Goal: Transaction & Acquisition: Download file/media

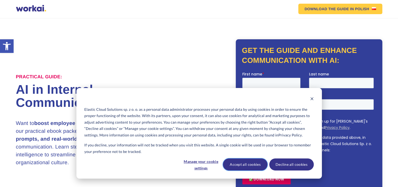
click at [255, 164] on button "Accept all cookies" at bounding box center [245, 164] width 44 height 12
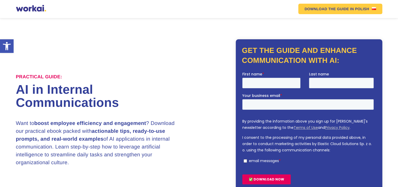
scroll to position [26, 0]
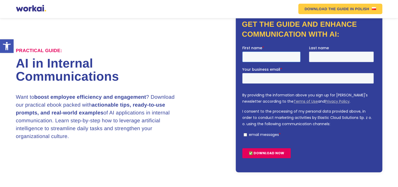
click at [290, 54] on input "First name *" at bounding box center [271, 57] width 58 height 10
type input "Chandrashekar"
click at [325, 54] on input "Last name" at bounding box center [341, 57] width 65 height 10
type input "Kupperi"
click at [308, 80] on input "Your business email *" at bounding box center [307, 78] width 131 height 10
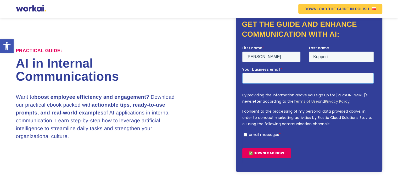
type input "shekar@anovacorporate.co.in"
click at [264, 155] on input "✅ DOWNLOAD NOW" at bounding box center [266, 153] width 48 height 10
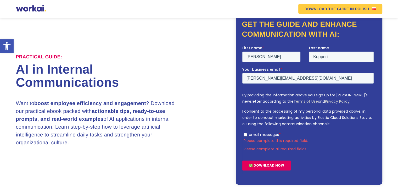
click at [245, 134] on input "email messages *" at bounding box center [244, 134] width 3 height 3
checkbox input "true"
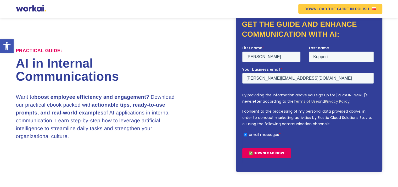
click at [269, 151] on input "✅ DOWNLOAD NOW" at bounding box center [266, 153] width 48 height 10
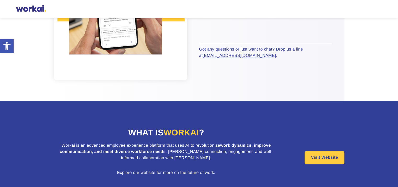
scroll to position [26, 0]
